Goal: Find specific page/section: Find specific page/section

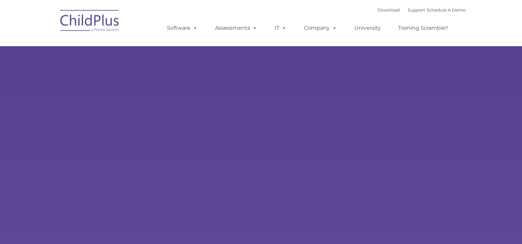
type input ""
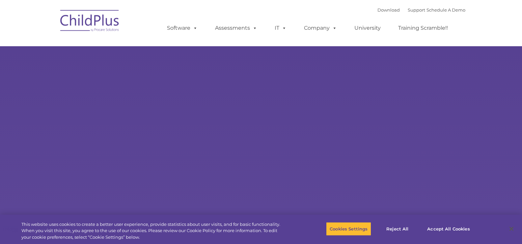
select select "MEDIUM"
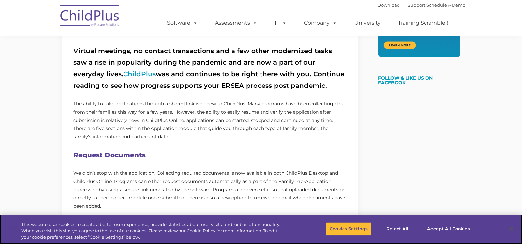
scroll to position [230, 0]
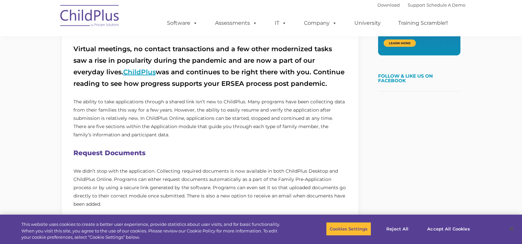
click at [123, 73] on link "ChildPlus" at bounding box center [139, 72] width 33 height 8
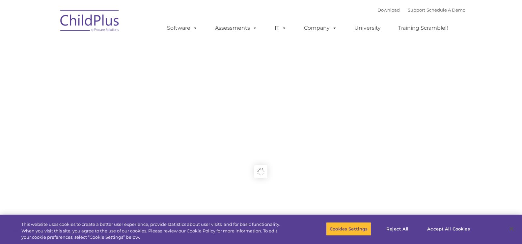
type input ""
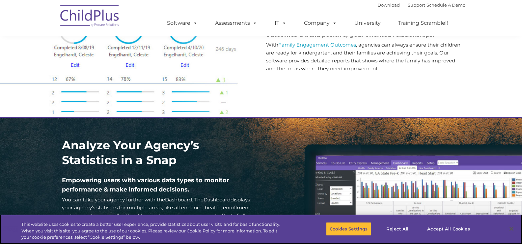
scroll to position [839, 0]
